Goal: Obtain resource: Download file/media

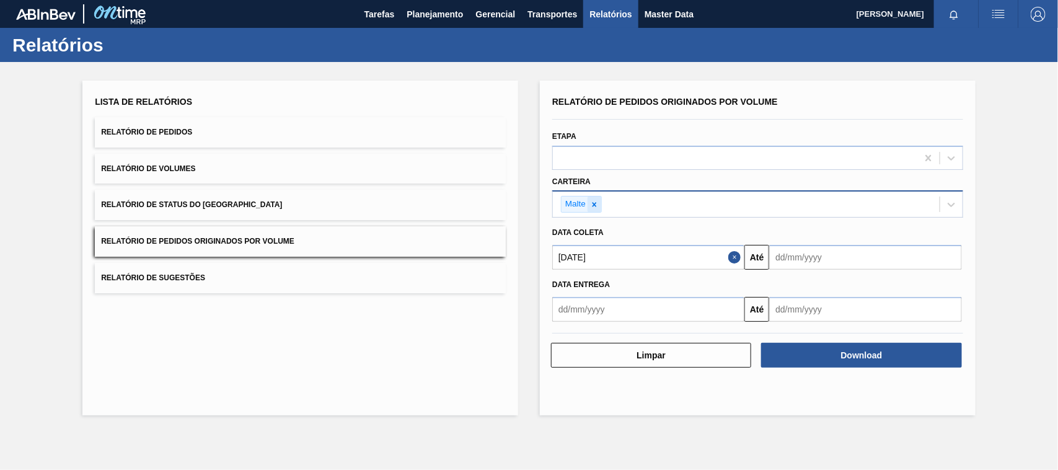
click at [596, 202] on icon at bounding box center [594, 204] width 4 height 4
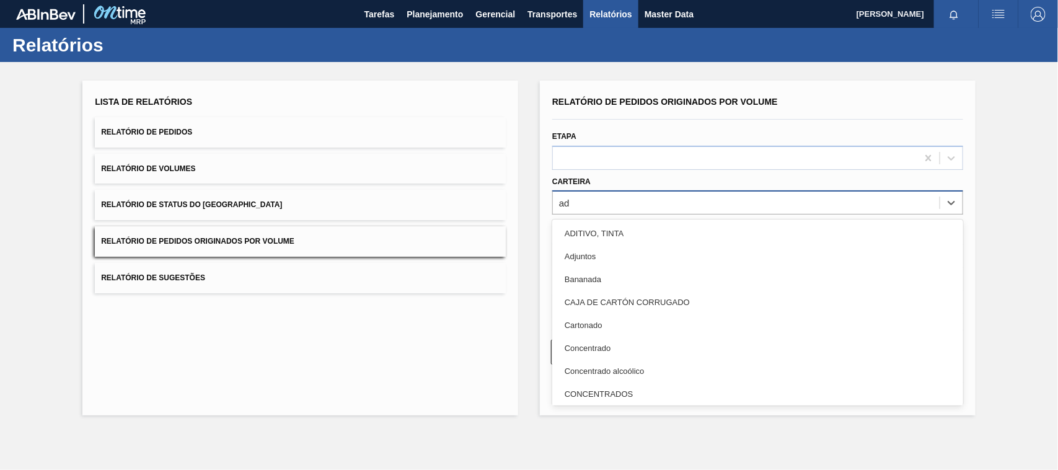
type input "adj"
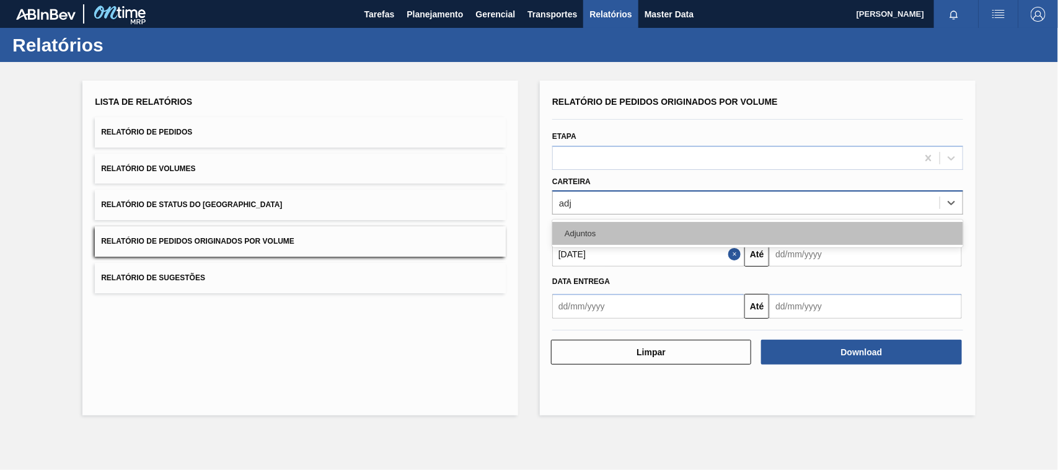
click at [593, 233] on div "Adjuntos" at bounding box center [757, 233] width 411 height 23
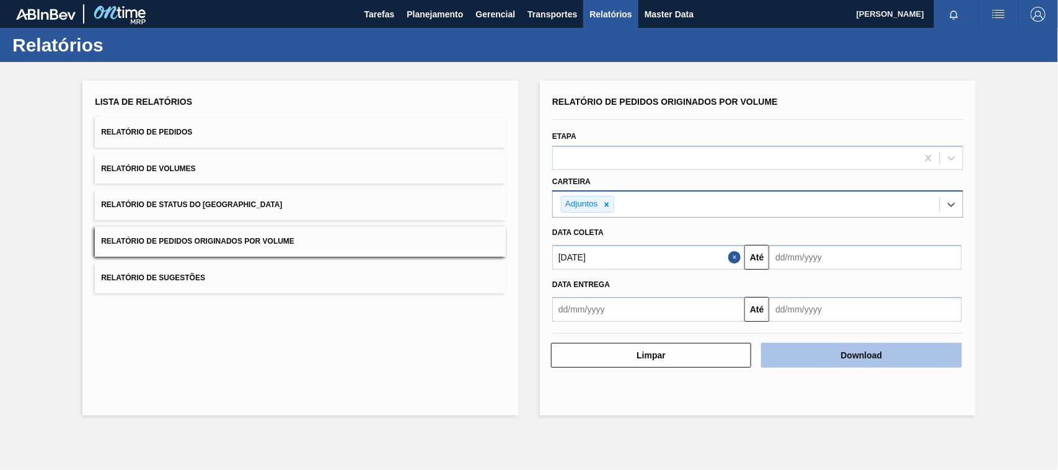
click at [832, 348] on button "Download" at bounding box center [861, 355] width 200 height 25
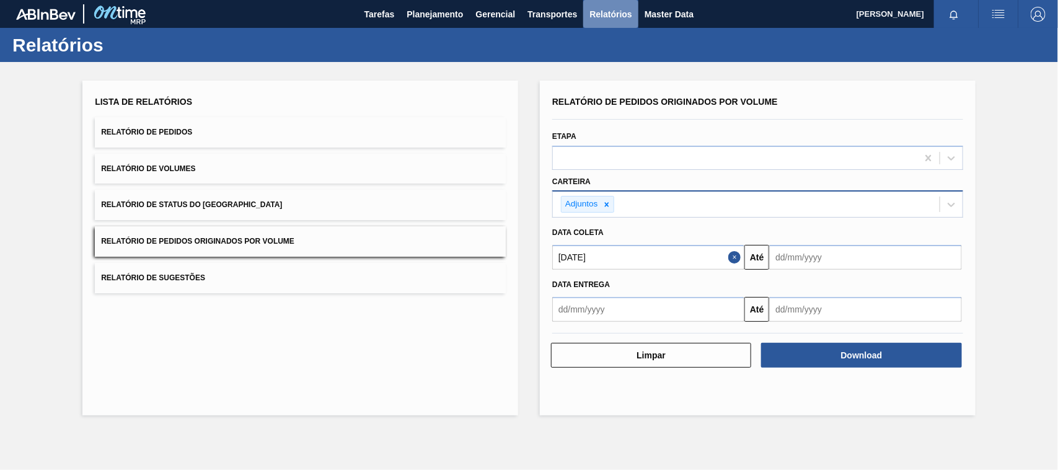
click at [605, 19] on span "Relatórios" at bounding box center [610, 14] width 42 height 15
click at [442, 12] on span "Planejamento" at bounding box center [435, 14] width 56 height 15
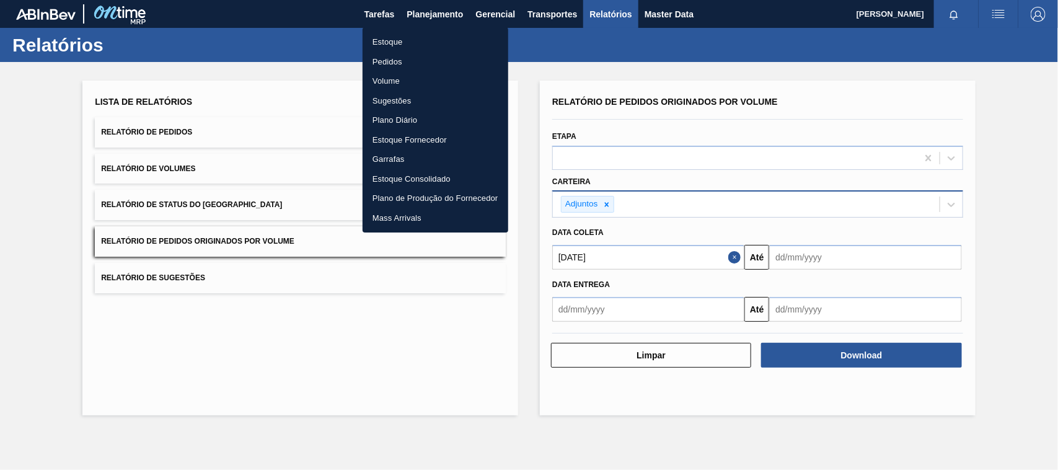
click at [394, 42] on li "Estoque" at bounding box center [436, 42] width 146 height 20
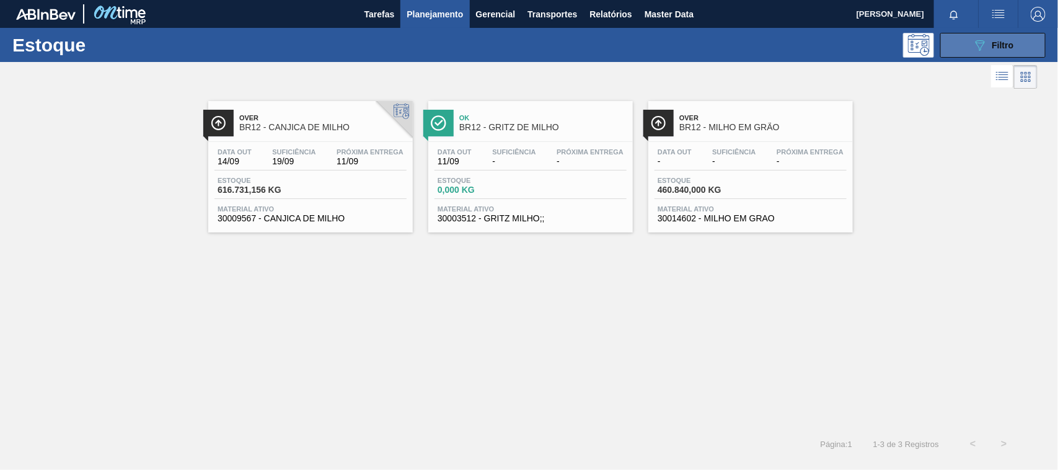
click at [1011, 40] on span "Filtro" at bounding box center [1003, 45] width 22 height 10
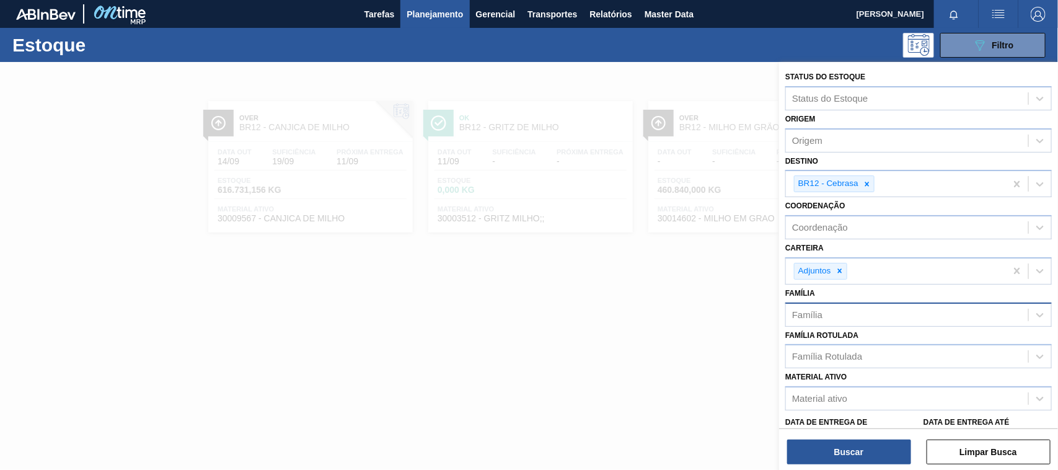
scroll to position [64, 0]
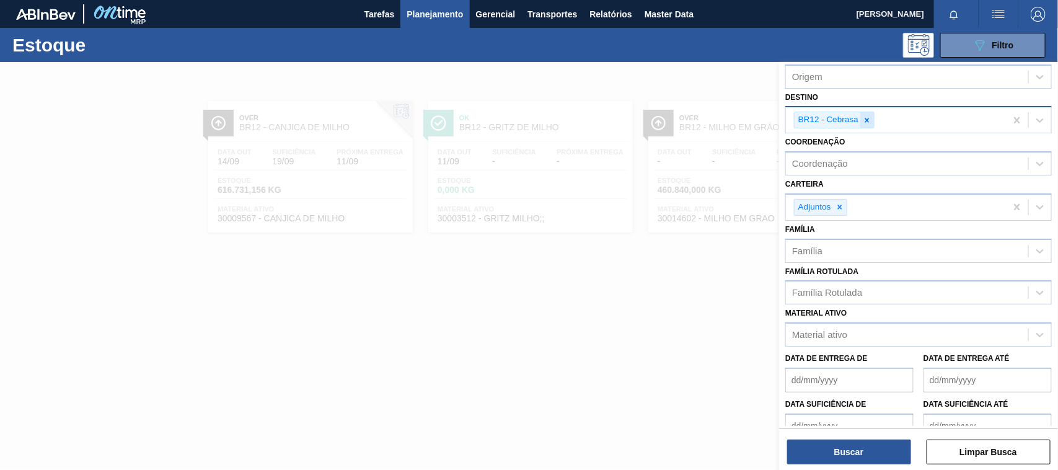
click at [868, 120] on icon at bounding box center [867, 120] width 9 height 9
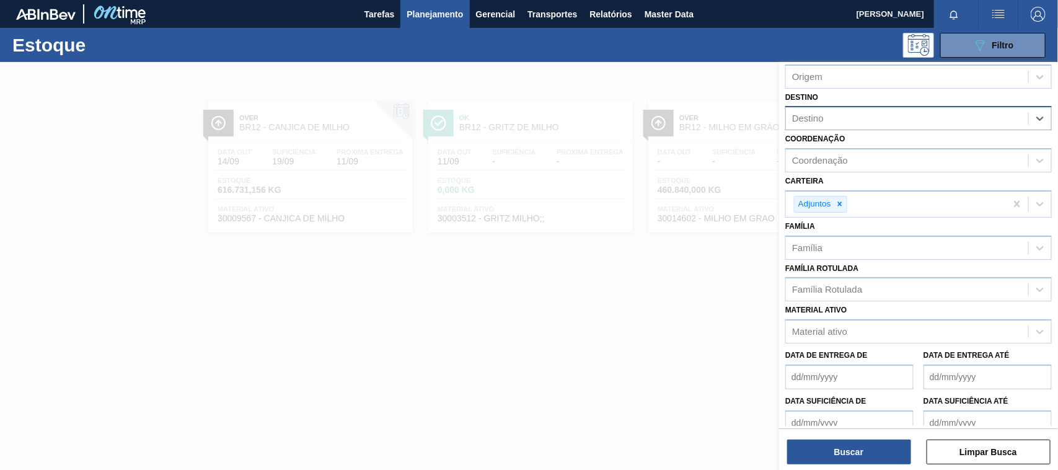
click at [708, 50] on div "089F7B8B-B2A5-4AFE-B5C0-19BA573D28AC Filtro" at bounding box center [623, 45] width 858 height 25
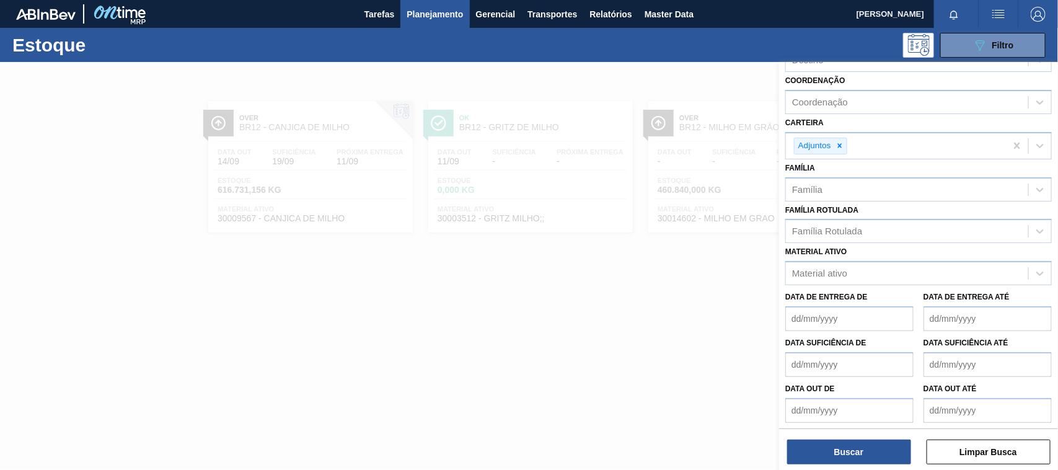
scroll to position [0, 0]
